Goal: Task Accomplishment & Management: Manage account settings

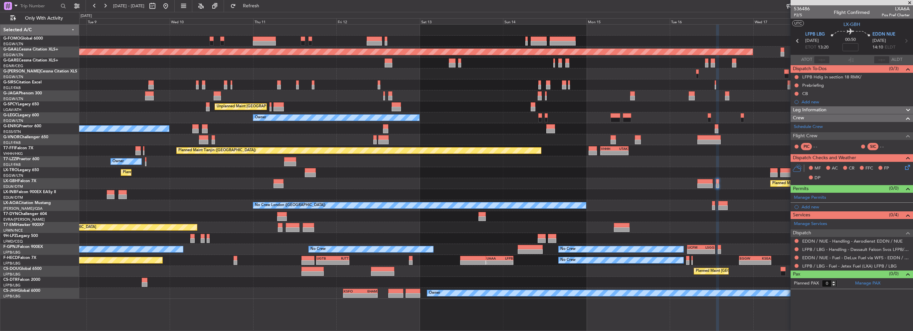
click at [228, 235] on div "EGGW 06:00 Z KTEB 13:40 Z - - Planned Maint [GEOGRAPHIC_DATA] ([GEOGRAPHIC_DATA…" at bounding box center [496, 162] width 834 height 275
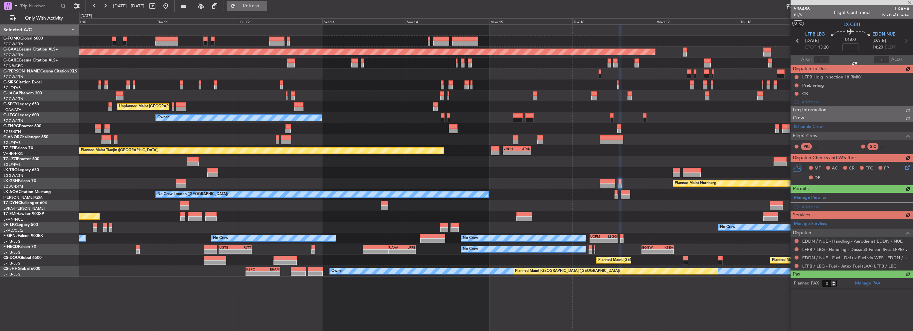
type input "+00:10"
click at [253, 11] on button "Refresh" at bounding box center [247, 6] width 40 height 11
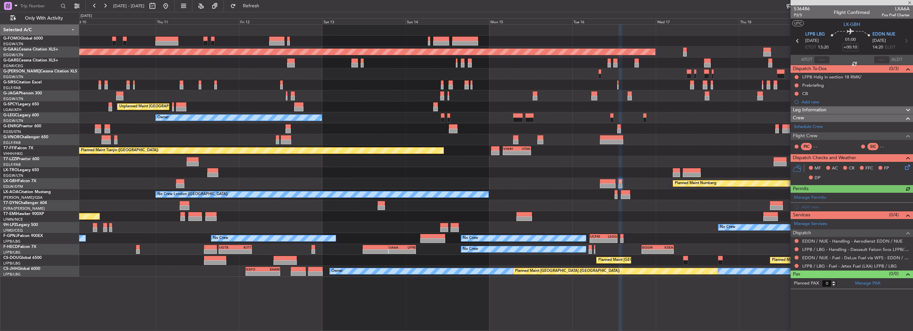
click at [508, 158] on div "EGGW 06:00 Z KTEB 13:40 Z - - Planned [GEOGRAPHIC_DATA] Unplanned Maint [GEOGRA…" at bounding box center [496, 151] width 834 height 253
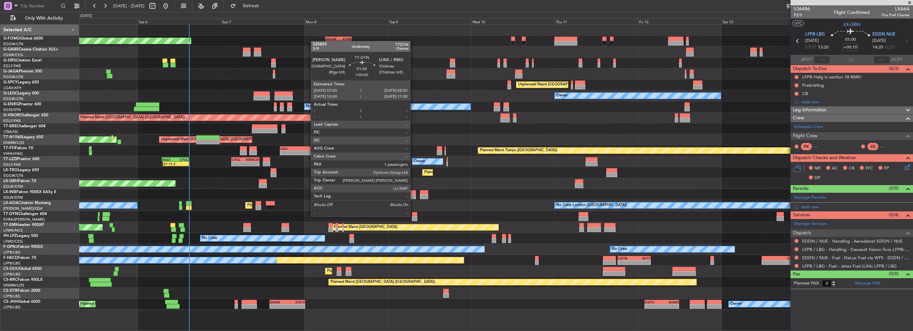
click at [413, 216] on div at bounding box center [414, 214] width 5 height 5
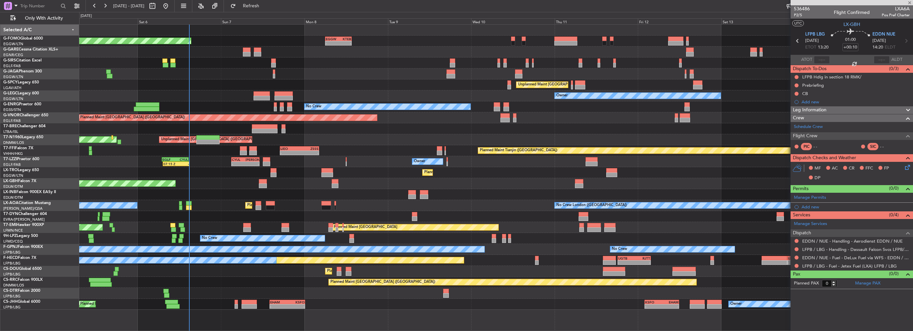
click at [180, 200] on div "Planned Maint [GEOGRAPHIC_DATA] ([GEOGRAPHIC_DATA]) - - EGGW 06:00 Z KTEB 13:40…" at bounding box center [496, 168] width 834 height 286
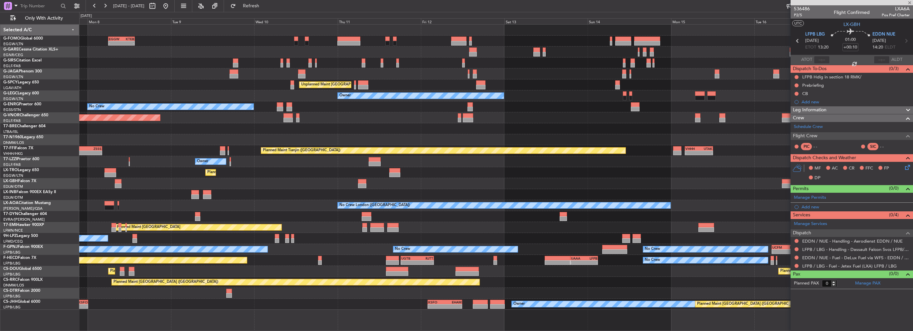
type input "1"
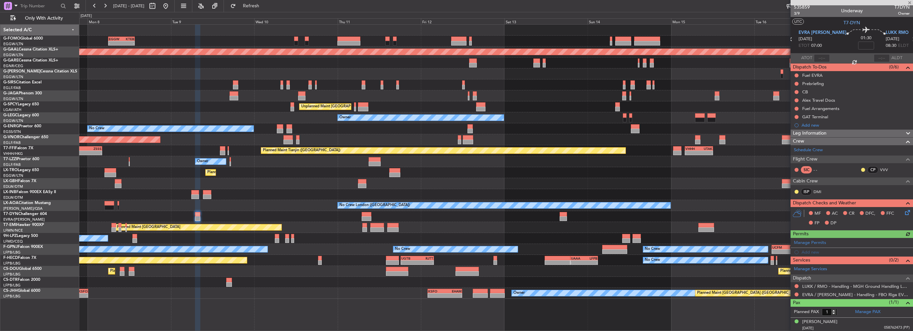
scroll to position [2, 0]
click at [508, 235] on link "EVRA / [PERSON_NAME] - Handling - FBO Riga EVRA / [PERSON_NAME]" at bounding box center [855, 295] width 107 height 6
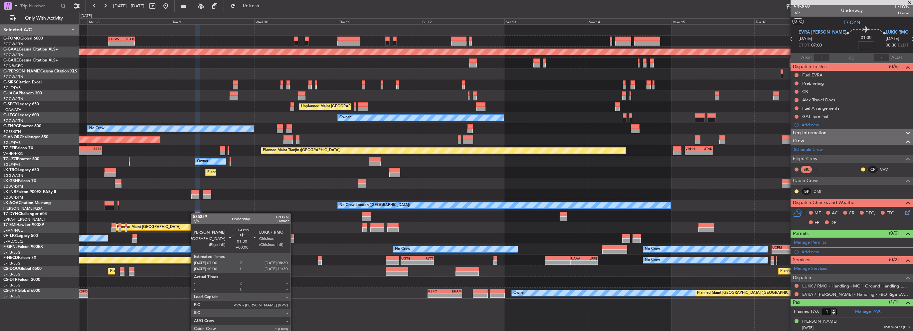
click at [195, 214] on div at bounding box center [197, 214] width 5 height 5
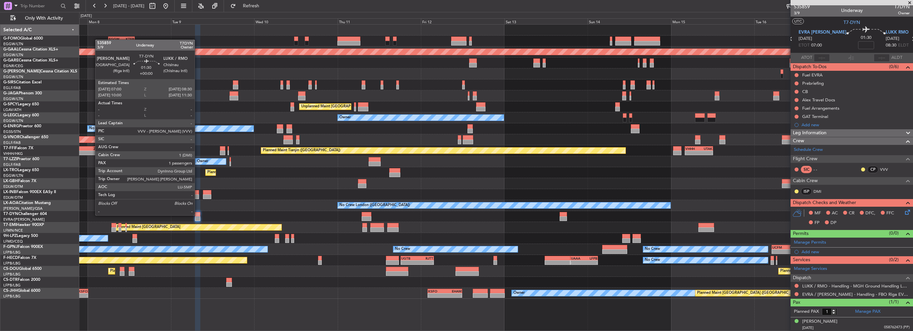
click at [198, 215] on div at bounding box center [197, 214] width 5 height 5
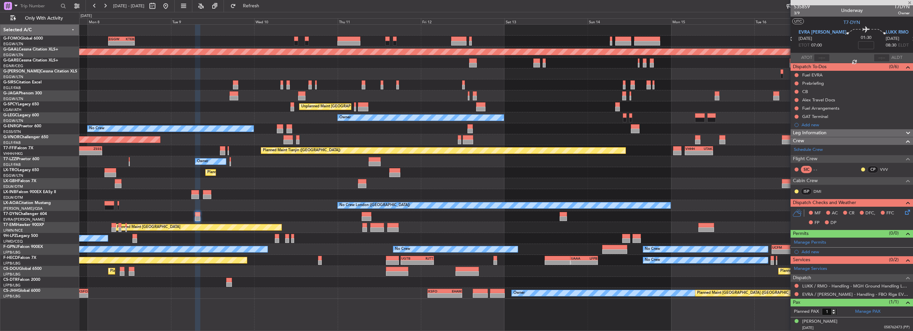
scroll to position [0, 0]
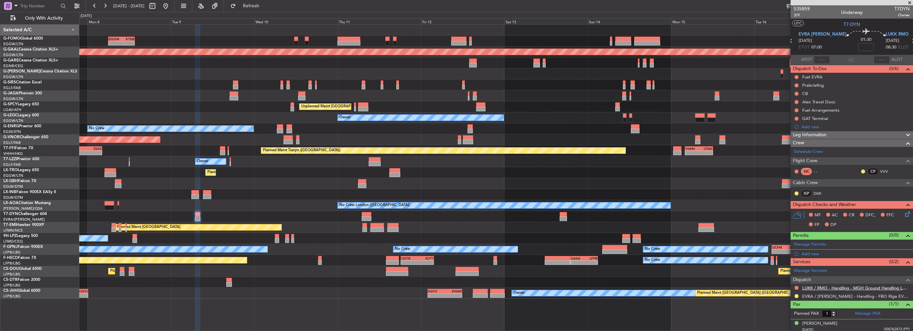
click at [508, 235] on link "LUKK / RMO - Handling - MGH Ground Handling LUKK/KIV" at bounding box center [855, 289] width 107 height 6
click at [195, 217] on div at bounding box center [197, 219] width 5 height 5
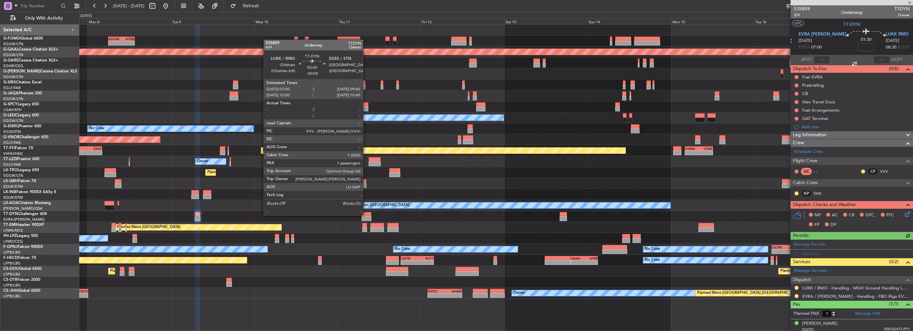
click at [366, 215] on div at bounding box center [367, 214] width 10 height 5
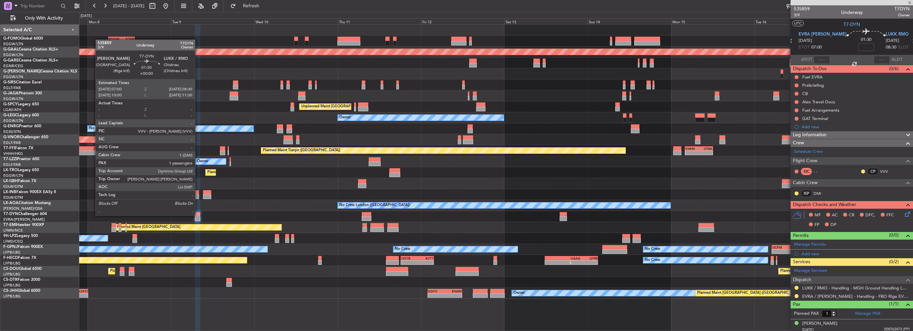
type input "-00:05"
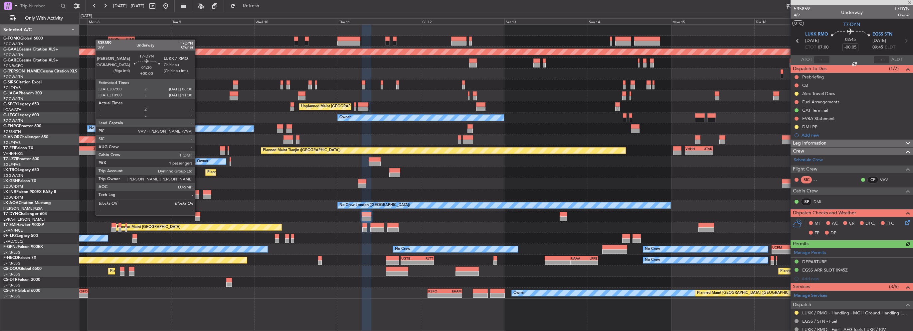
click at [198, 215] on div at bounding box center [197, 214] width 5 height 5
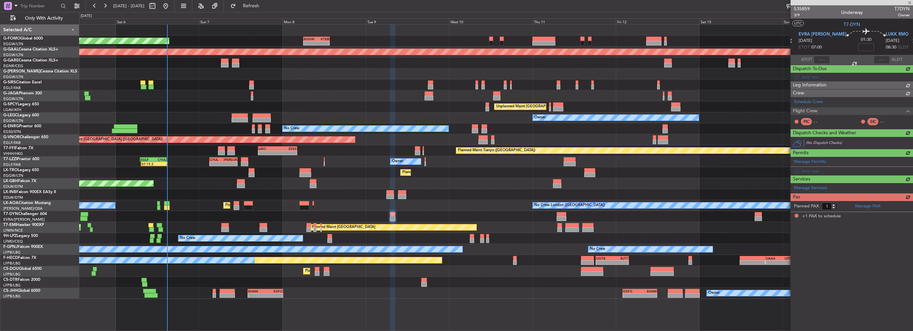
click at [474, 217] on div "AOG Maint Riga (Riga Intl)" at bounding box center [496, 216] width 834 height 11
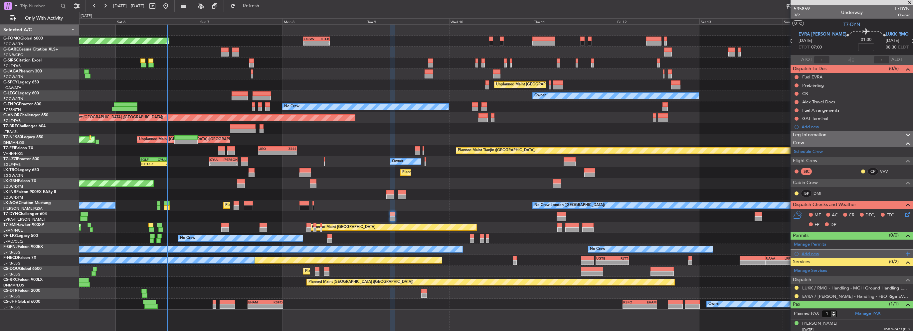
click at [508, 235] on div "Add new" at bounding box center [852, 254] width 122 height 8
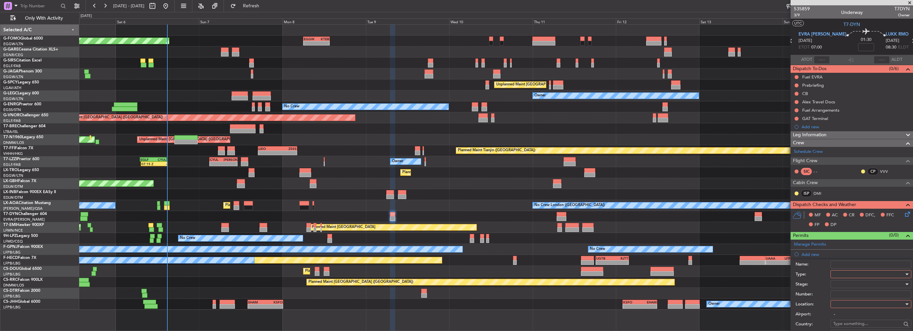
scroll to position [100, 0]
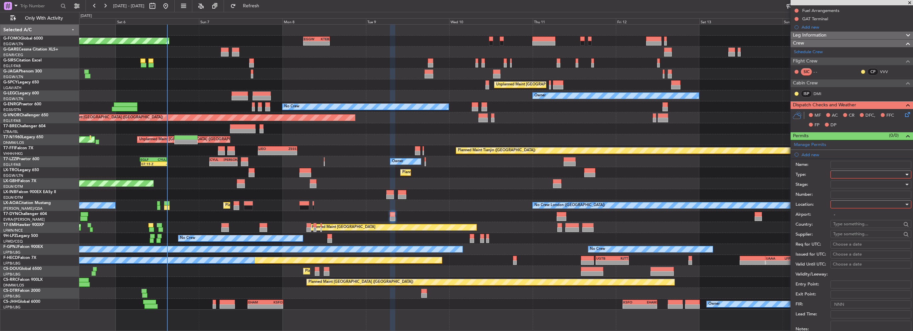
click at [508, 176] on div at bounding box center [868, 175] width 71 height 10
click at [508, 213] on div at bounding box center [456, 165] width 913 height 331
click at [508, 176] on div at bounding box center [868, 175] width 71 height 10
click at [508, 235] on span "Landing" at bounding box center [869, 248] width 70 height 10
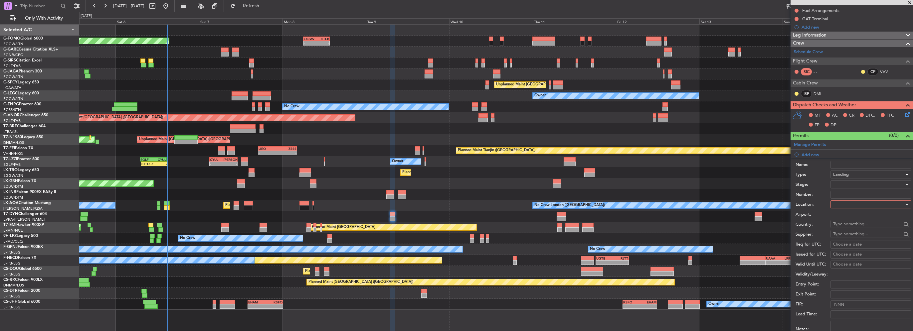
click at [508, 203] on div at bounding box center [868, 205] width 71 height 10
click at [508, 235] on span "Arrival" at bounding box center [869, 238] width 70 height 10
type input "LUKK / RMO"
click at [508, 182] on div at bounding box center [868, 185] width 71 height 10
click at [508, 225] on span "Requested" at bounding box center [869, 228] width 70 height 10
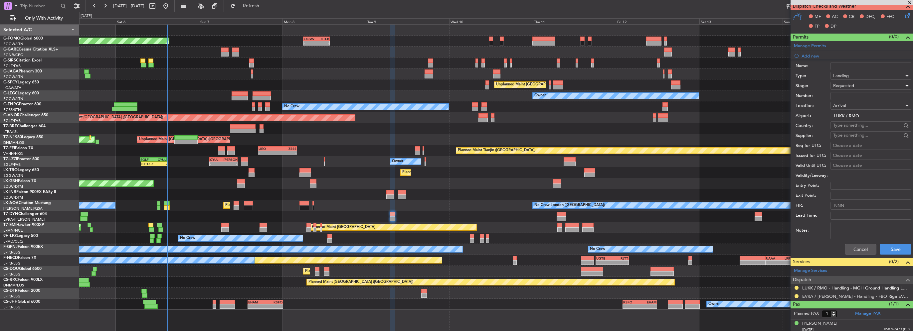
scroll to position [201, 0]
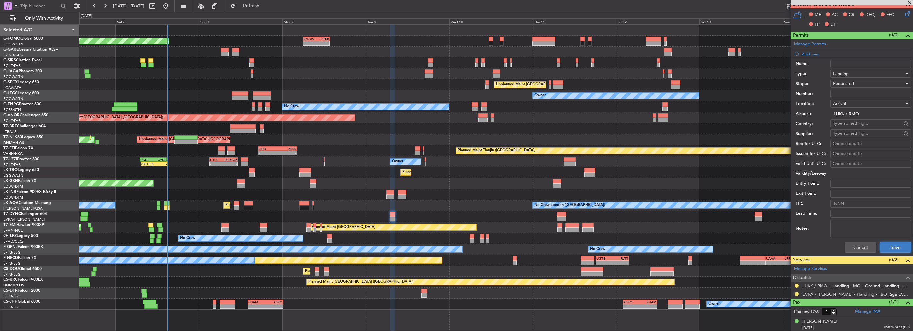
click at [508, 235] on button "Save" at bounding box center [896, 247] width 32 height 11
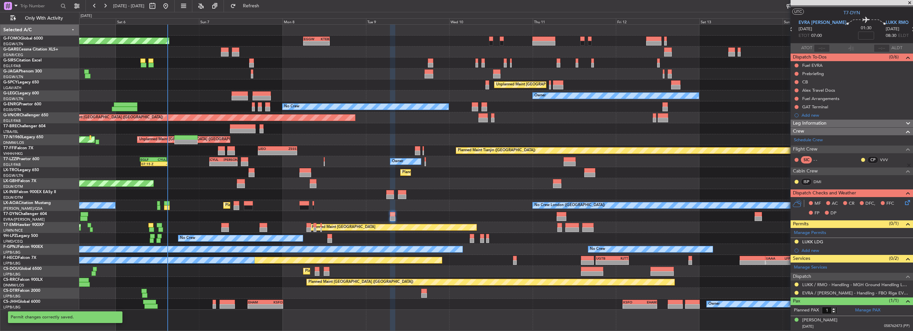
scroll to position [10, 0]
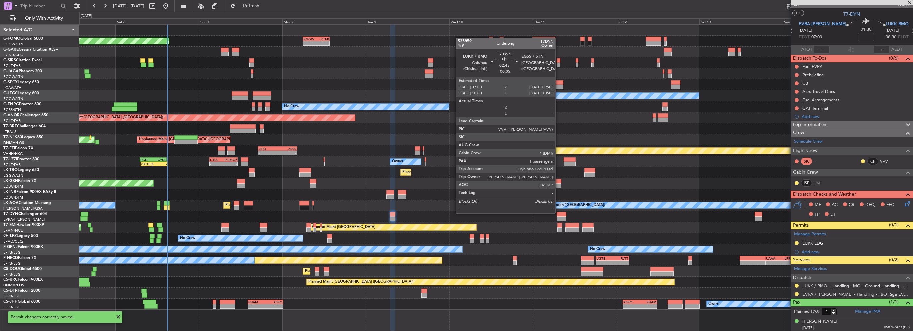
click at [508, 213] on div at bounding box center [562, 214] width 10 height 5
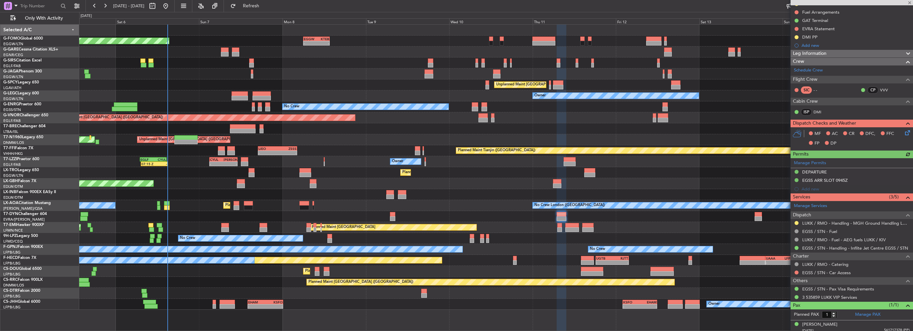
scroll to position [93, 0]
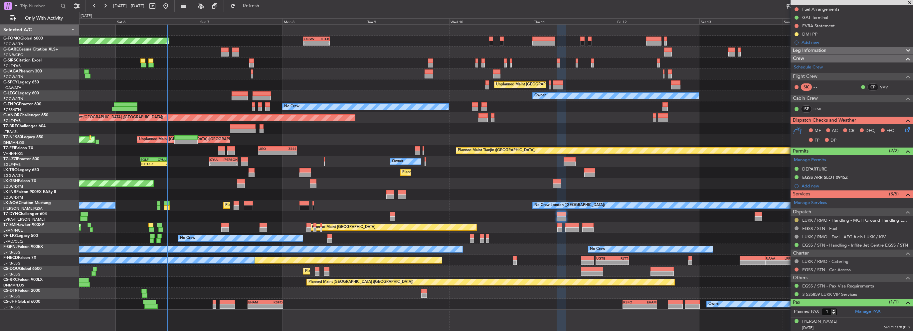
click at [508, 218] on button at bounding box center [797, 220] width 4 height 4
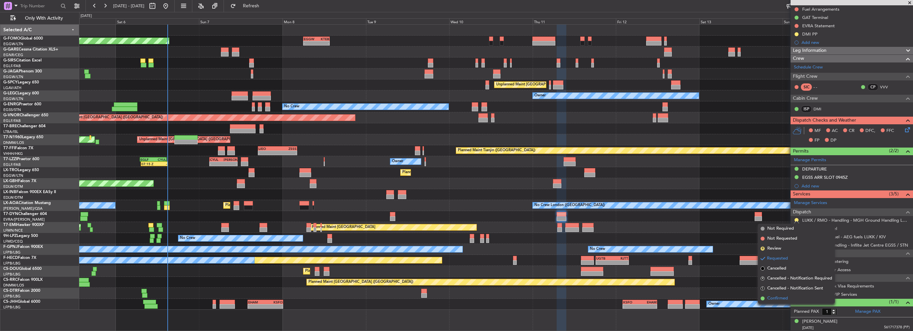
click at [508, 235] on li "Confirmed" at bounding box center [796, 299] width 77 height 10
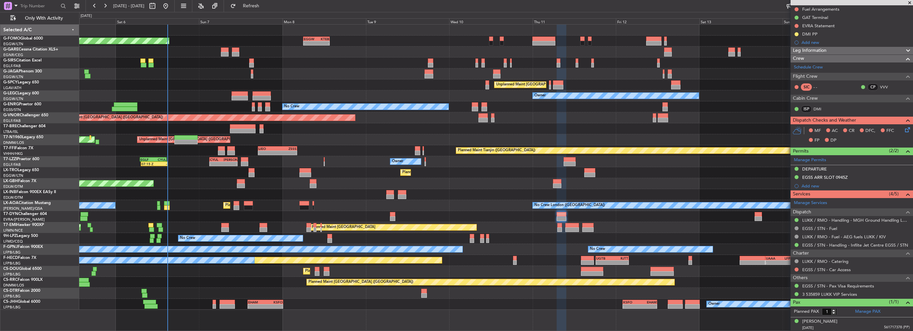
click at [230, 211] on div "AOG Maint Riga (Riga Intl)" at bounding box center [496, 216] width 834 height 11
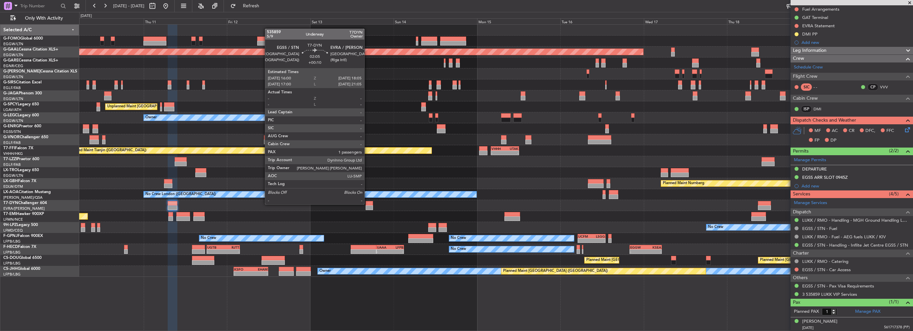
click at [367, 204] on div at bounding box center [369, 203] width 7 height 5
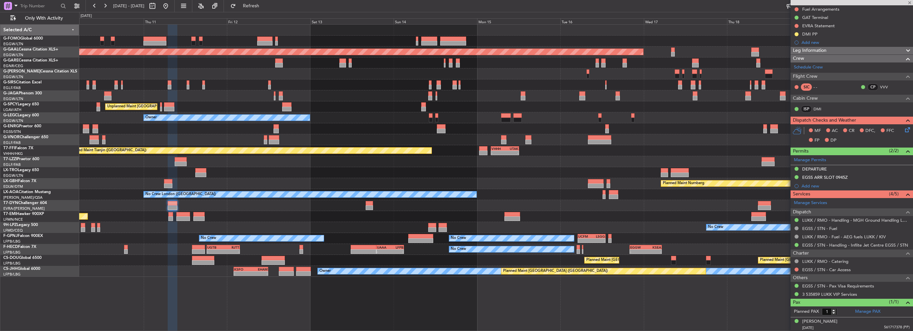
type input "+00:10"
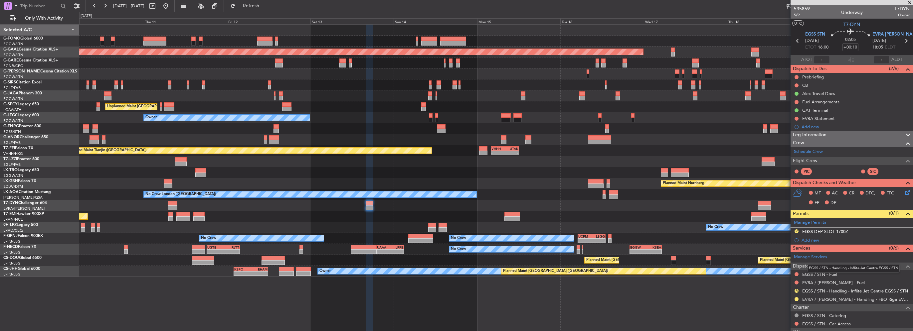
scroll to position [33, 0]
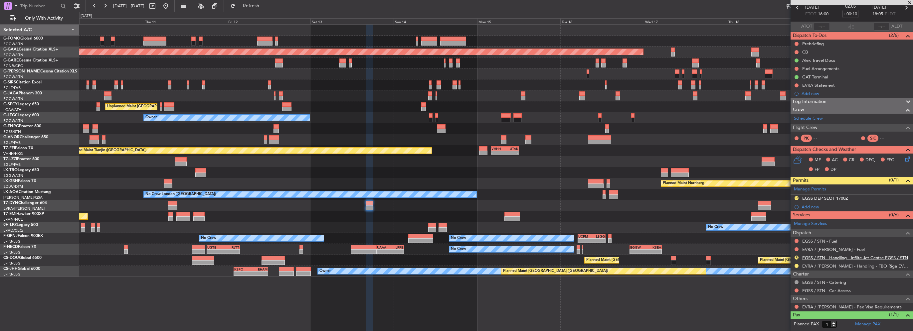
click at [508, 235] on link "EGSS / STN - Handling - Inflite Jet Centre EGSS / STN" at bounding box center [855, 258] width 106 height 6
click at [263, 8] on span "Refresh" at bounding box center [251, 6] width 28 height 5
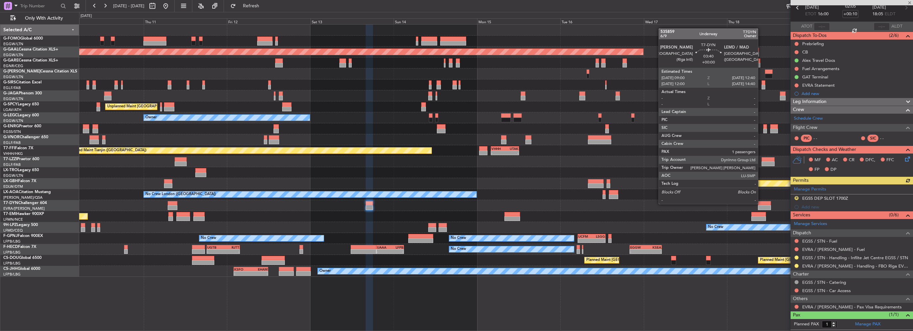
click at [508, 204] on div at bounding box center [764, 203] width 13 height 5
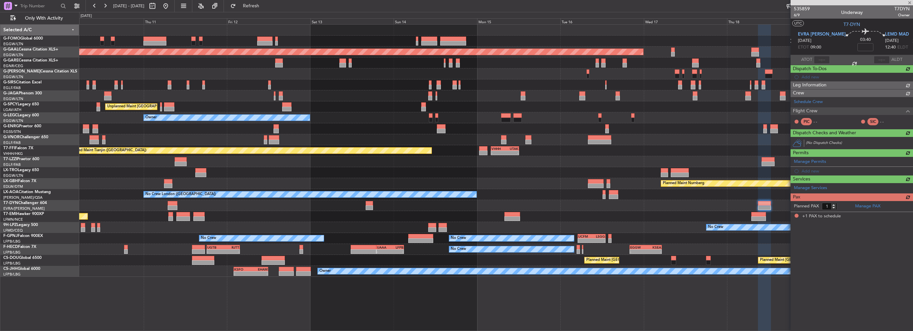
scroll to position [0, 0]
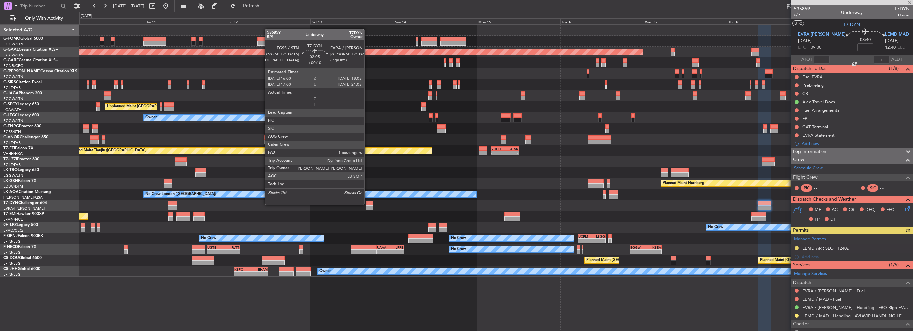
click at [367, 204] on div at bounding box center [369, 203] width 7 height 5
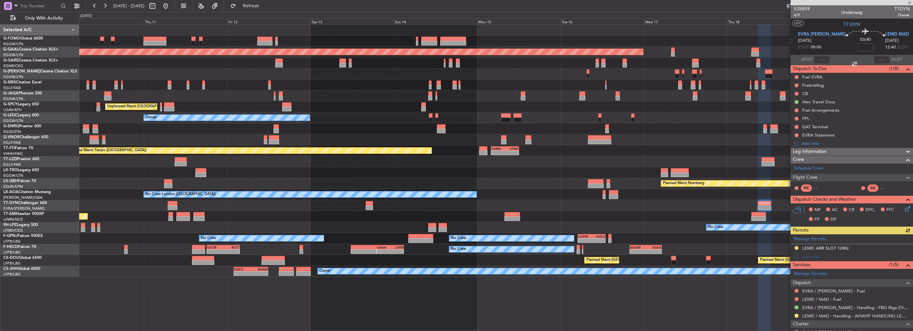
type input "+00:10"
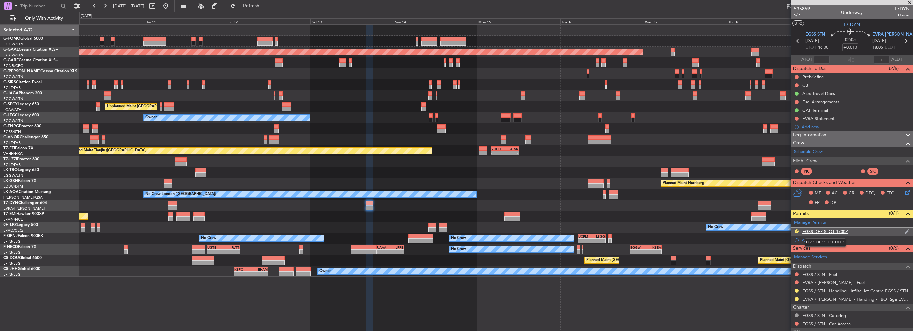
click at [508, 230] on div "EGSS DEP SLOT 1700Z" at bounding box center [825, 232] width 46 height 6
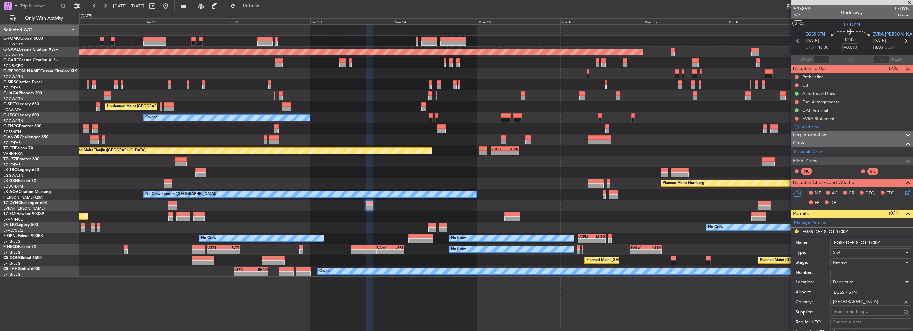
click at [508, 235] on input "EGSS DEP SLOT 1700Z" at bounding box center [871, 243] width 81 height 8
type input "EGSS DEP SLOT 1600Z"
click at [508, 235] on div "Review" at bounding box center [868, 263] width 71 height 10
click at [508, 235] on span "Requested" at bounding box center [869, 306] width 70 height 10
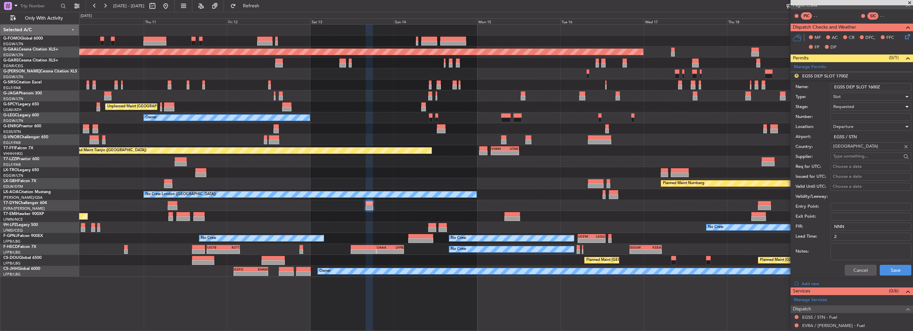
scroll to position [166, 0]
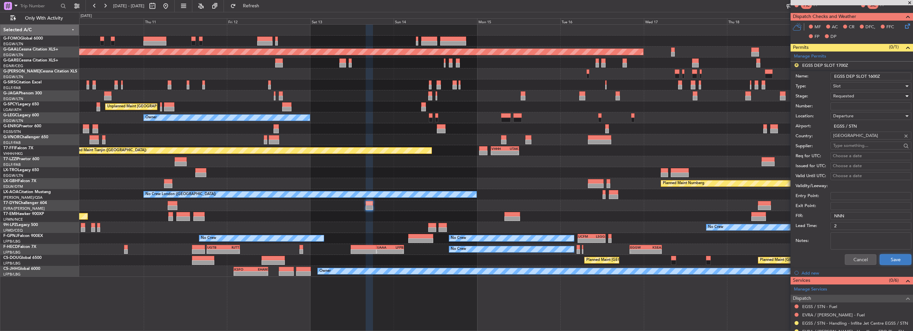
click at [508, 235] on button "Save" at bounding box center [896, 260] width 32 height 11
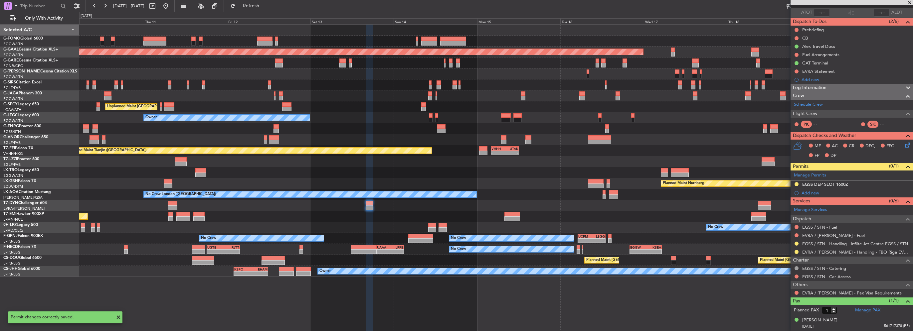
scroll to position [46, 0]
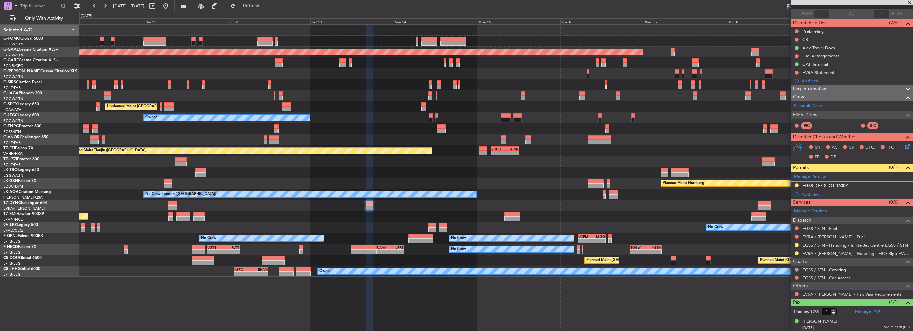
click at [508, 180] on div "Planned Maint Nurnberg" at bounding box center [496, 183] width 834 height 11
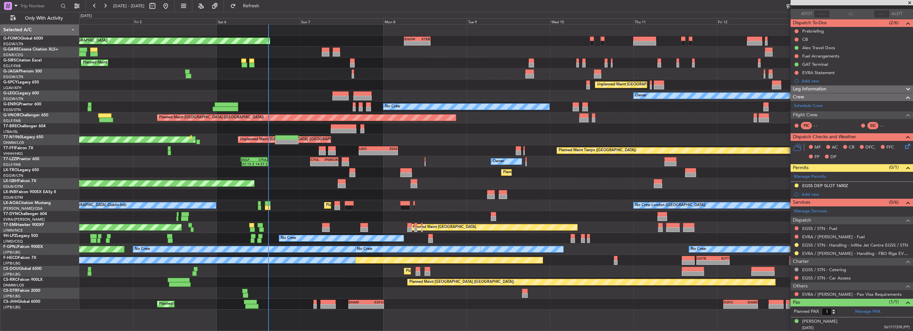
click at [121, 34] on div "EGGW 06:00 Z KTEB 13:40 Z - - Planned Maint [GEOGRAPHIC_DATA] ([GEOGRAPHIC_DATA…" at bounding box center [496, 168] width 834 height 286
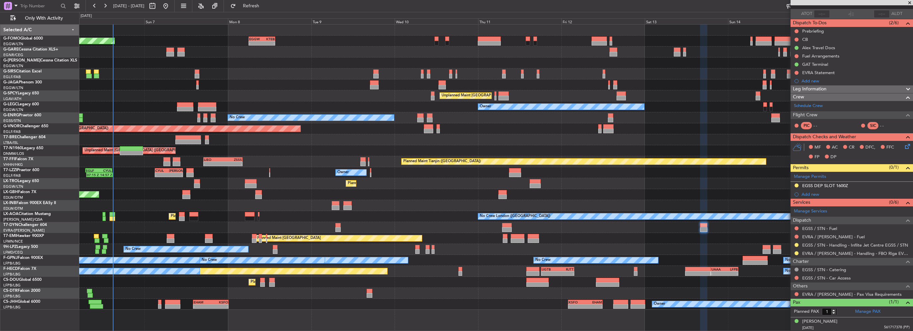
click at [201, 112] on div "EGGW 06:00 Z KTEB 13:40 Z - - Planned Maint [GEOGRAPHIC_DATA] ([GEOGRAPHIC_DATA…" at bounding box center [496, 168] width 834 height 286
